Goal: Check status: Check status

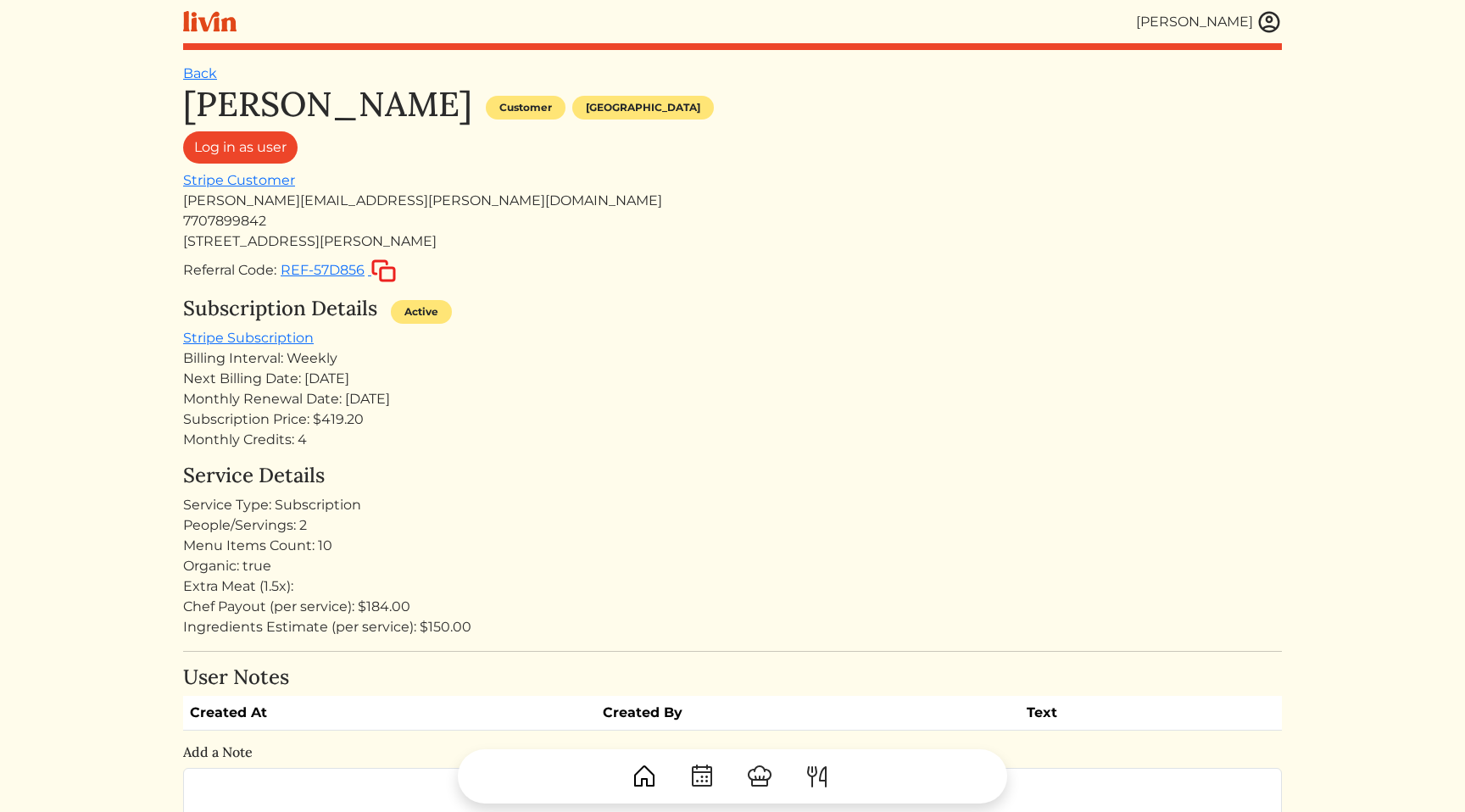
click at [583, 443] on div "Monthly Credits: 4" at bounding box center [732, 439] width 1099 height 20
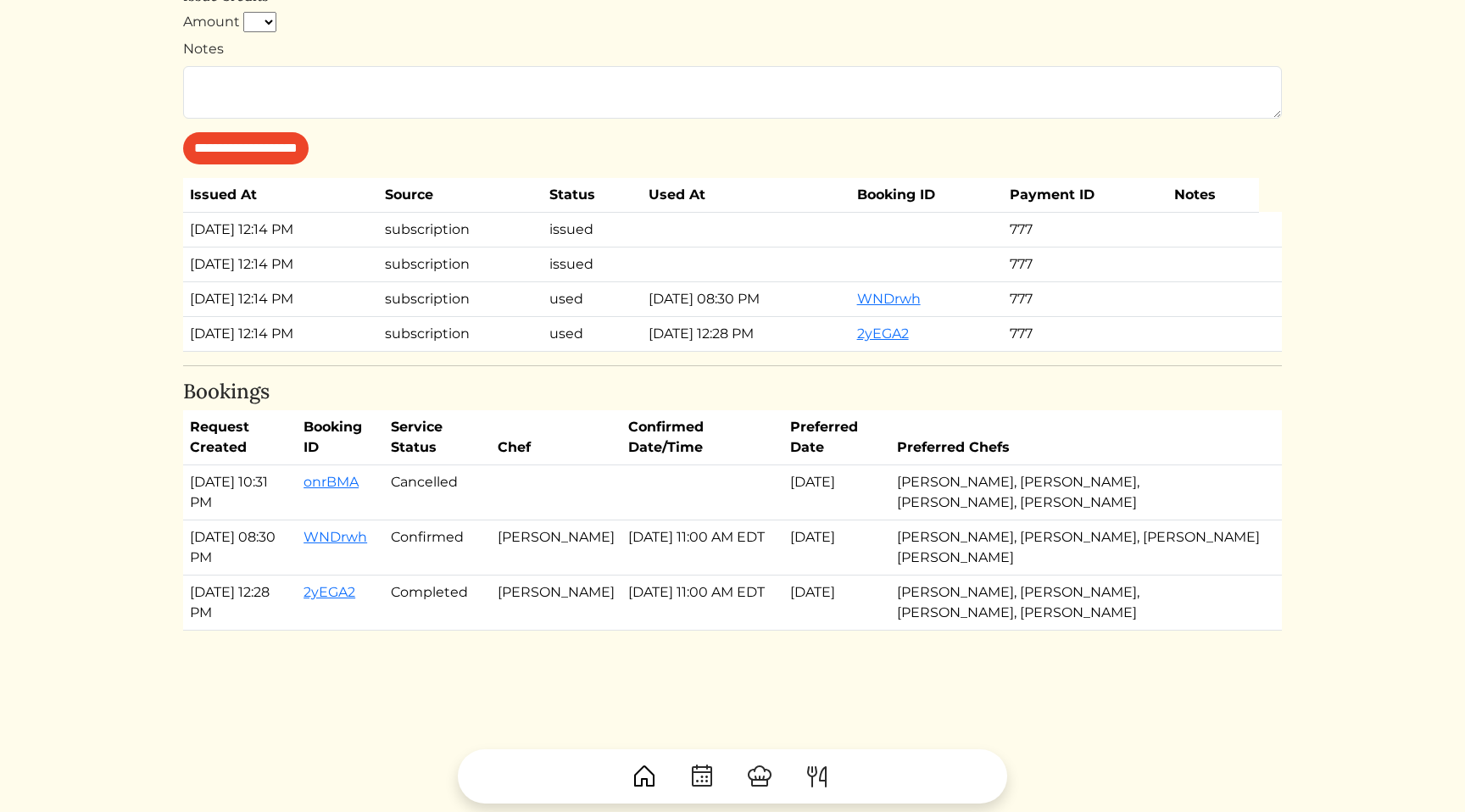
scroll to position [1002, 0]
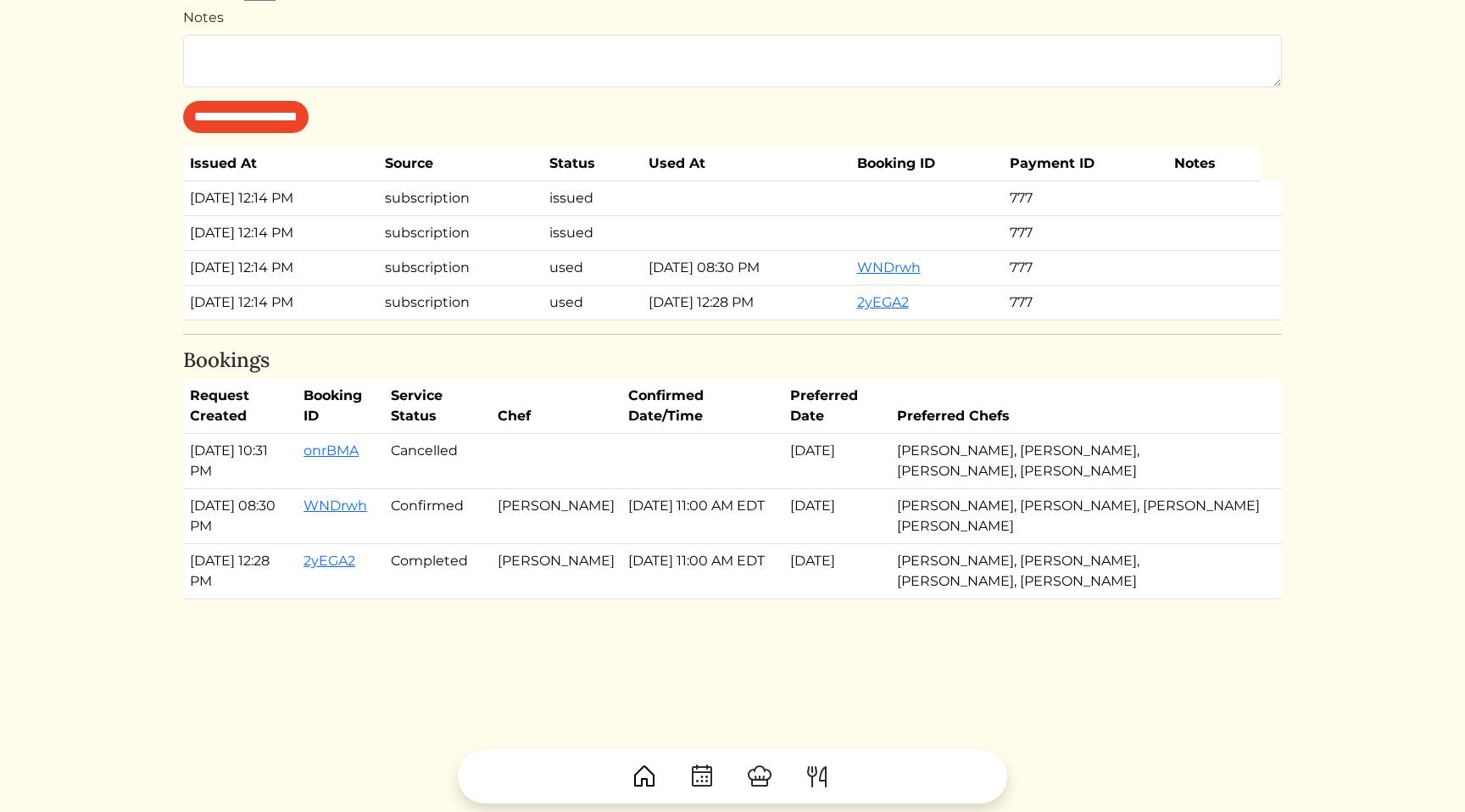
click at [698, 459] on td at bounding box center [702, 461] width 162 height 55
click at [704, 516] on td "[DATE] 11:00 AM EDT" at bounding box center [702, 516] width 162 height 55
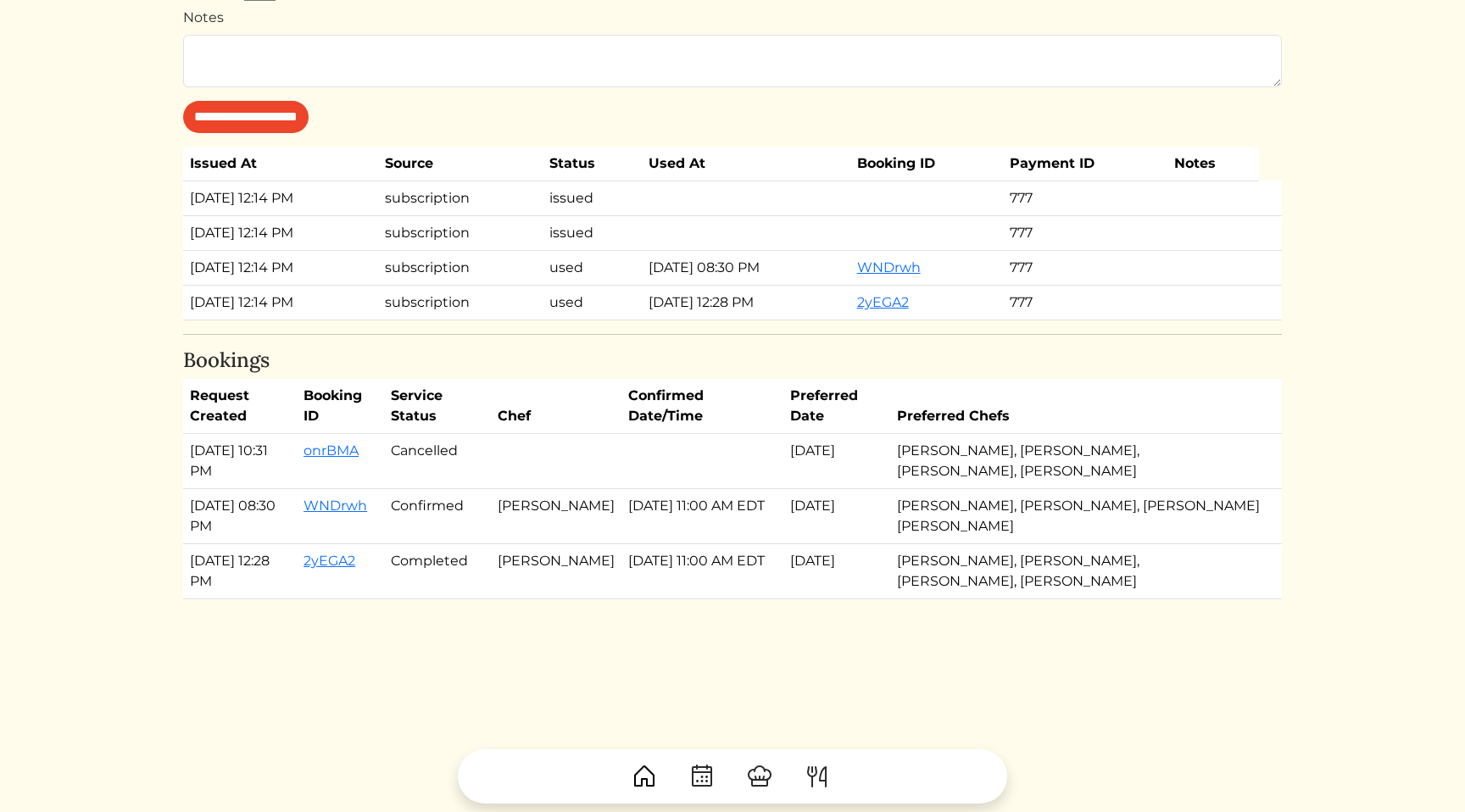
click at [704, 516] on td "[DATE] 11:00 AM EDT" at bounding box center [702, 516] width 162 height 55
click at [731, 534] on td "[DATE] 11:00 AM EDT" at bounding box center [702, 516] width 162 height 55
drag, startPoint x: 731, startPoint y: 534, endPoint x: 707, endPoint y: 467, distance: 71.2
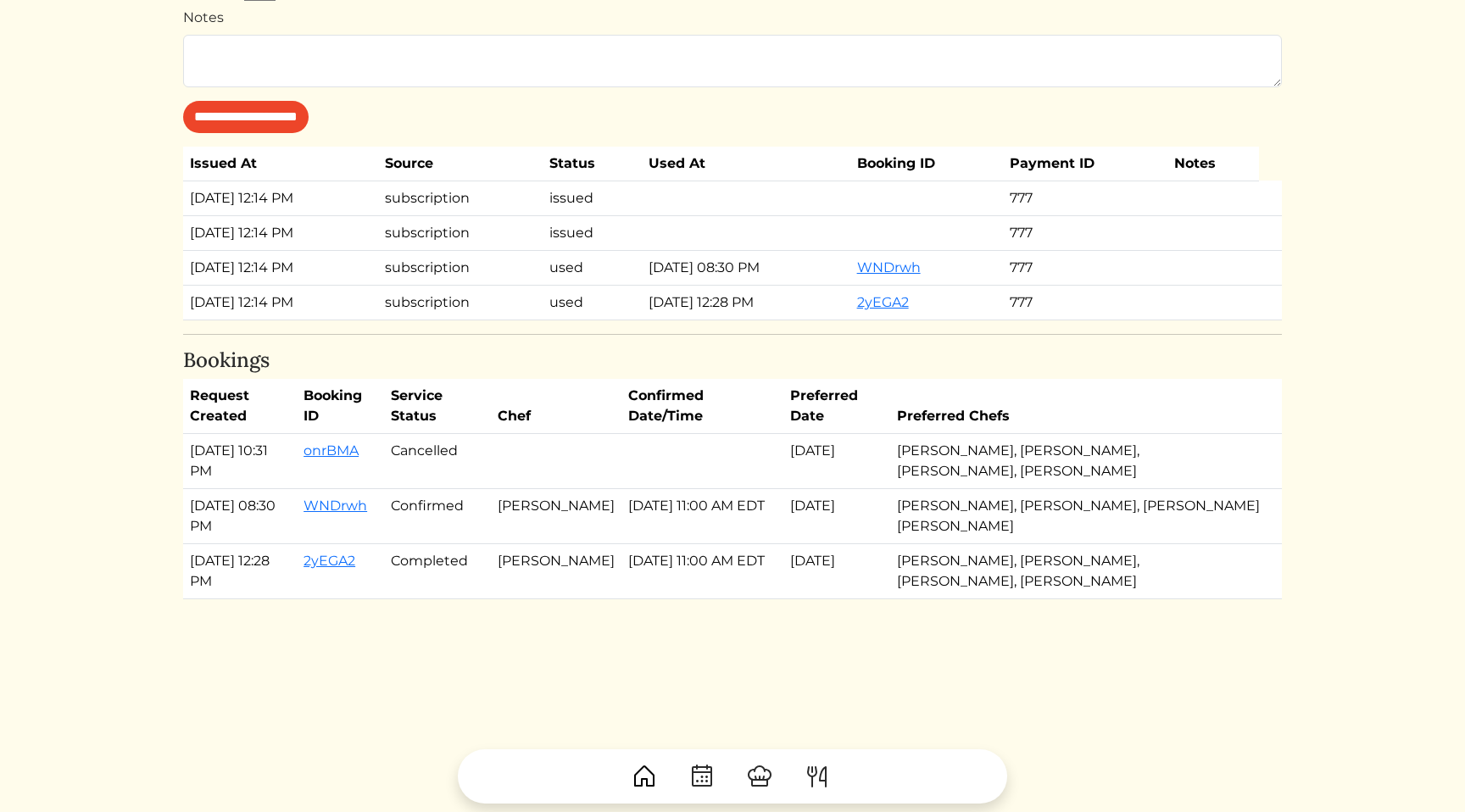
click at [707, 467] on tbody "[DATE] 10:31 PM onrBMA Cancelled [DATE] [PERSON_NAME], [PERSON_NAME], [PERSON_N…" at bounding box center [732, 517] width 1099 height 166
click at [662, 477] on td at bounding box center [702, 461] width 162 height 55
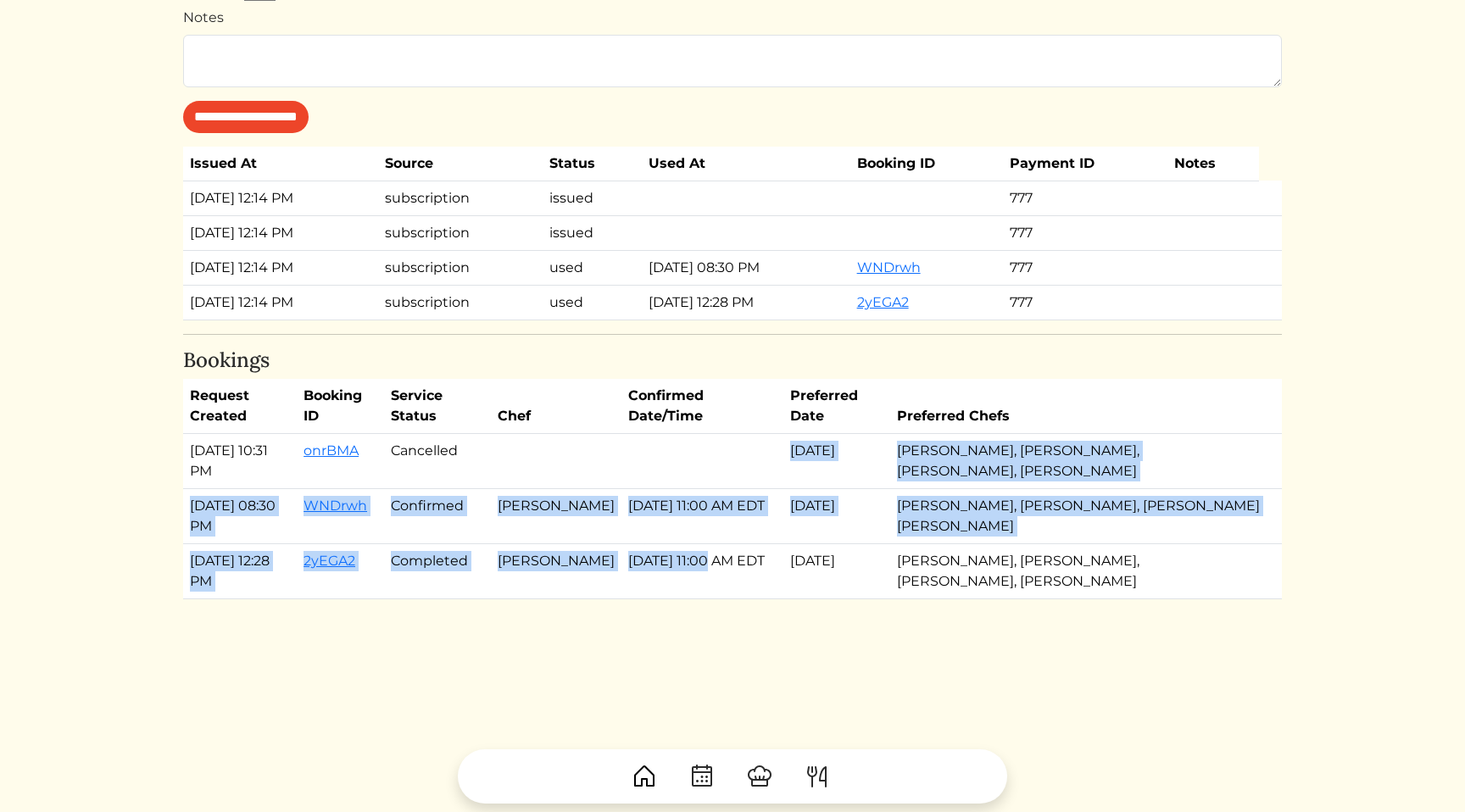
drag, startPoint x: 662, startPoint y: 477, endPoint x: 696, endPoint y: 558, distance: 87.8
click at [696, 558] on tbody "[DATE] 10:31 PM onrBMA Cancelled [DATE] [PERSON_NAME], [PERSON_NAME], [PERSON_N…" at bounding box center [732, 517] width 1099 height 166
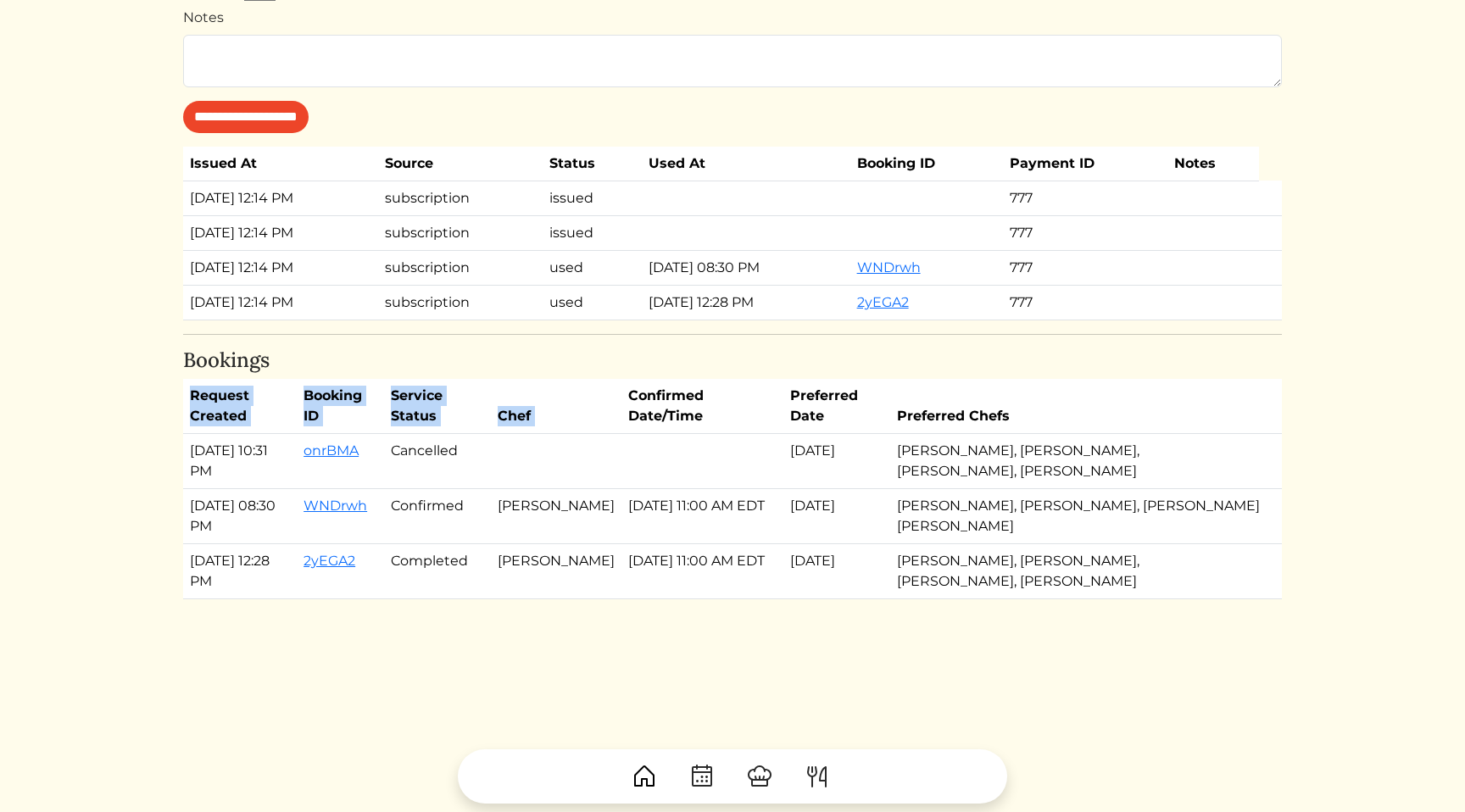
drag, startPoint x: 677, startPoint y: 606, endPoint x: 675, endPoint y: 384, distance: 222.0
click at [675, 383] on th "Confirmed Date/Time" at bounding box center [702, 406] width 162 height 55
click at [651, 487] on td at bounding box center [702, 461] width 162 height 55
click at [660, 508] on td "[DATE] 11:00 AM EDT" at bounding box center [702, 516] width 162 height 55
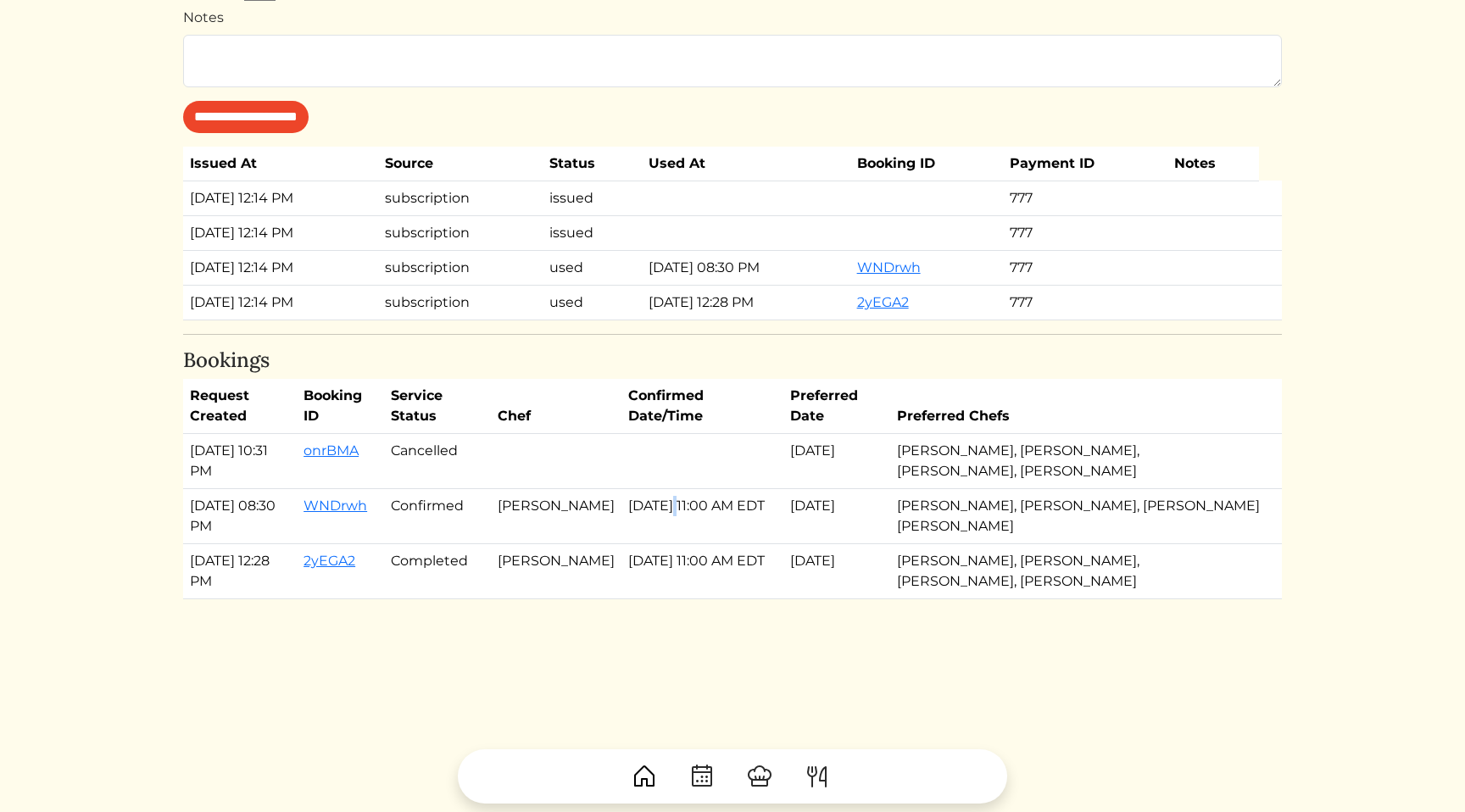
click at [660, 508] on td "[DATE] 11:00 AM EDT" at bounding box center [702, 516] width 162 height 55
click at [707, 521] on td "[DATE] 11:00 AM EDT" at bounding box center [702, 516] width 162 height 55
